Goal: Task Accomplishment & Management: Complete application form

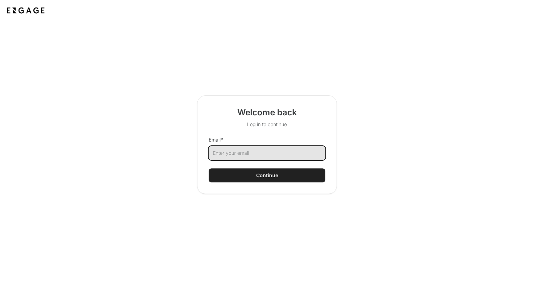
click at [239, 152] on input "Email *" at bounding box center [267, 153] width 117 height 14
type input "lon.cunninghis@dgmatrix.com"
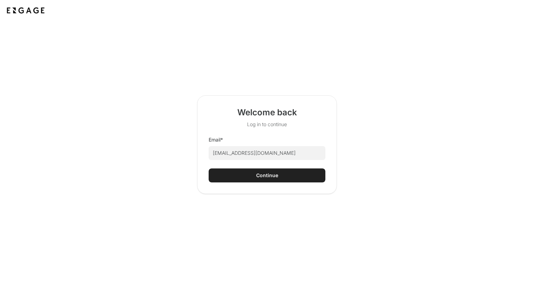
click at [246, 181] on button "Continue" at bounding box center [267, 175] width 117 height 14
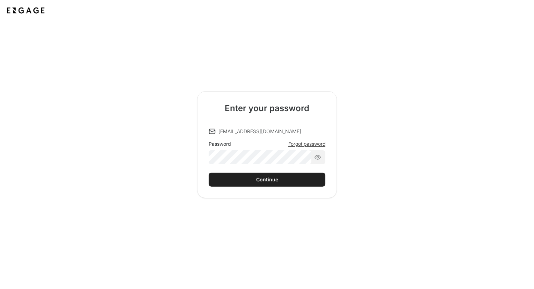
click at [299, 143] on span "Forgot password" at bounding box center [306, 143] width 37 height 7
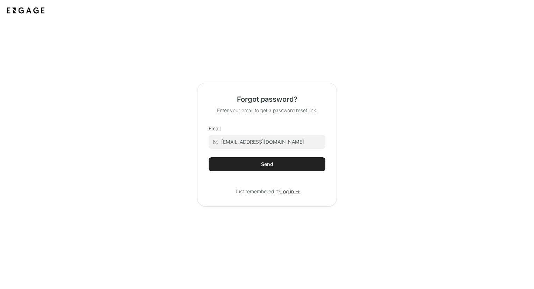
click at [273, 165] on html "Forgot password? Enter your email to get a password reset link. Email lon.cunni…" at bounding box center [267, 144] width 534 height 289
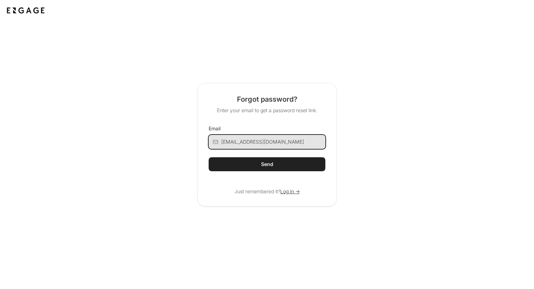
click at [269, 140] on input "lon.cunninghis@dgmatrix.com" at bounding box center [273, 142] width 104 height 14
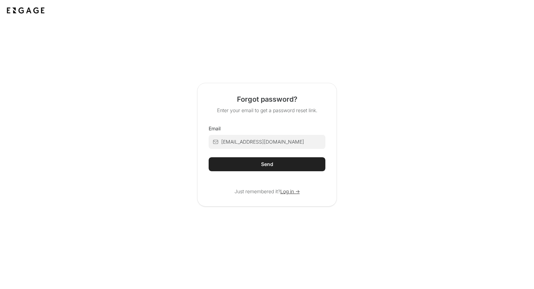
click at [261, 169] on button "Send" at bounding box center [267, 164] width 117 height 14
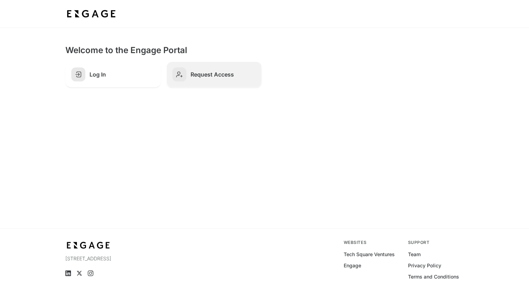
click at [178, 75] on icon at bounding box center [179, 74] width 7 height 7
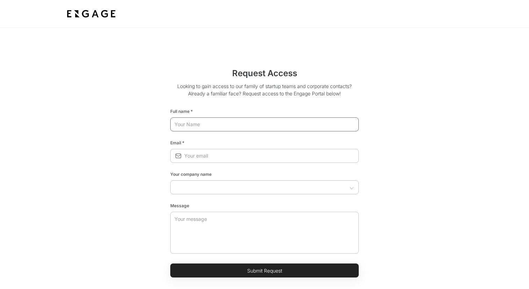
click at [200, 124] on input "text" at bounding box center [264, 124] width 188 height 13
type input "[PERSON_NAME]"
type input "[EMAIL_ADDRESS][DOMAIN_NAME]"
type input "DG Matrix"
drag, startPoint x: 189, startPoint y: 123, endPoint x: 184, endPoint y: 125, distance: 5.3
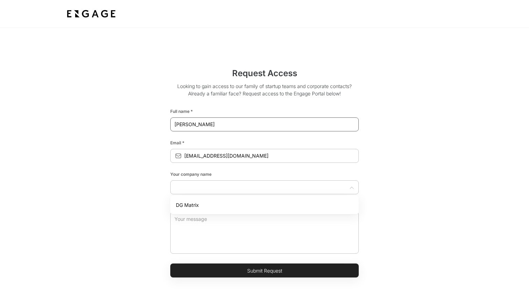
click at [184, 125] on input "Lon C CUNNINGHIS" at bounding box center [264, 124] width 188 height 13
drag, startPoint x: 228, startPoint y: 122, endPoint x: 184, endPoint y: 125, distance: 43.8
click at [184, 125] on input "Lon C CUNNINGHIS" at bounding box center [264, 124] width 188 height 13
type input "Lon Cunninghis"
click at [132, 148] on div "Request Access Looking to gain access to our family of startup teams and corpor…" at bounding box center [265, 171] width 388 height 221
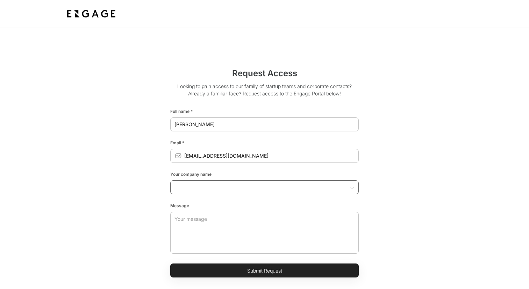
click at [219, 188] on input "text" at bounding box center [258, 187] width 173 height 7
click at [217, 189] on input "text" at bounding box center [258, 187] width 173 height 7
click at [197, 205] on div "Message" at bounding box center [264, 204] width 188 height 9
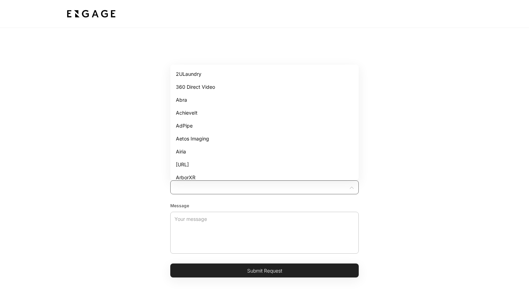
click at [203, 188] on input "text" at bounding box center [258, 187] width 173 height 7
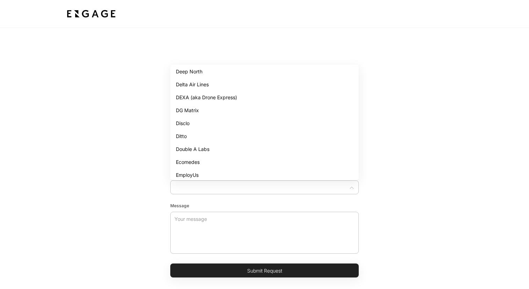
scroll to position [559, 0]
click at [196, 110] on li "DG Matrix" at bounding box center [264, 109] width 188 height 13
type input "DG Matrix"
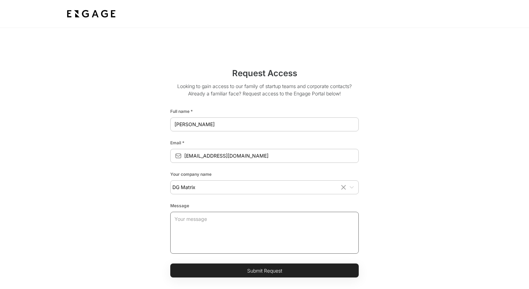
click at [209, 225] on textarea at bounding box center [264, 233] width 180 height 42
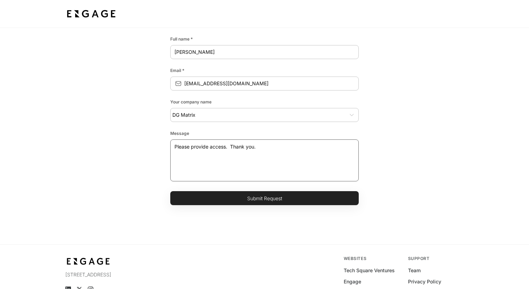
scroll to position [105, 0]
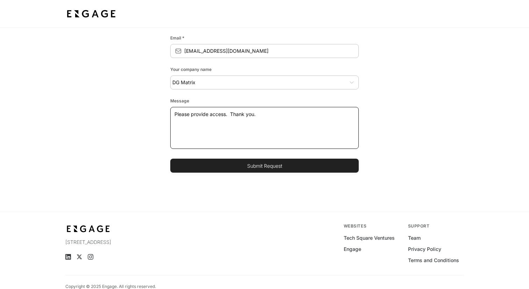
type textarea "Please provide access. Thank you."
click at [257, 169] on button "Submit Request" at bounding box center [264, 166] width 188 height 14
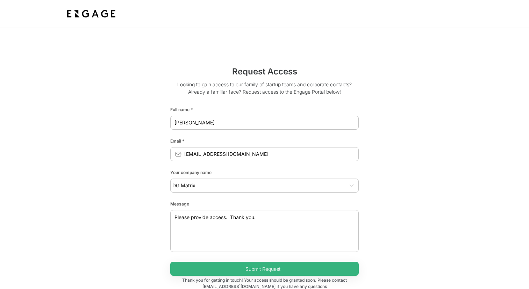
scroll to position [0, 0]
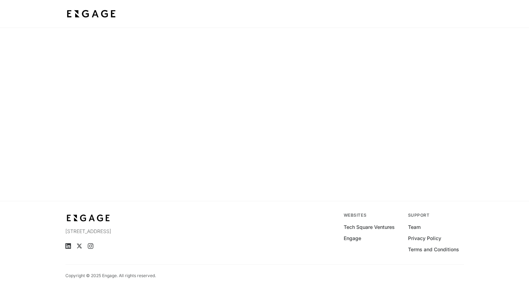
scroll to position [28, 0]
click at [95, 13] on img at bounding box center [91, 14] width 52 height 13
